Goal: Find specific page/section: Find specific page/section

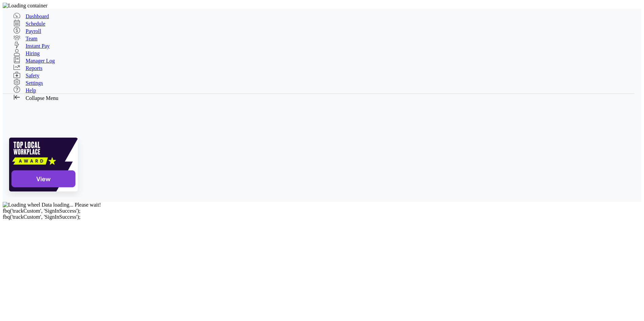
click at [32, 14] on span "Dashboard" at bounding box center [37, 16] width 23 height 6
click at [39, 27] on span "Schedule" at bounding box center [36, 24] width 20 height 6
click at [45, 31] on span "Schedule" at bounding box center [24, 23] width 43 height 15
click at [35, 13] on span "Dashboard" at bounding box center [37, 16] width 23 height 6
click at [38, 27] on span "Schedule" at bounding box center [36, 24] width 20 height 6
